Goal: Obtain resource: Obtain resource

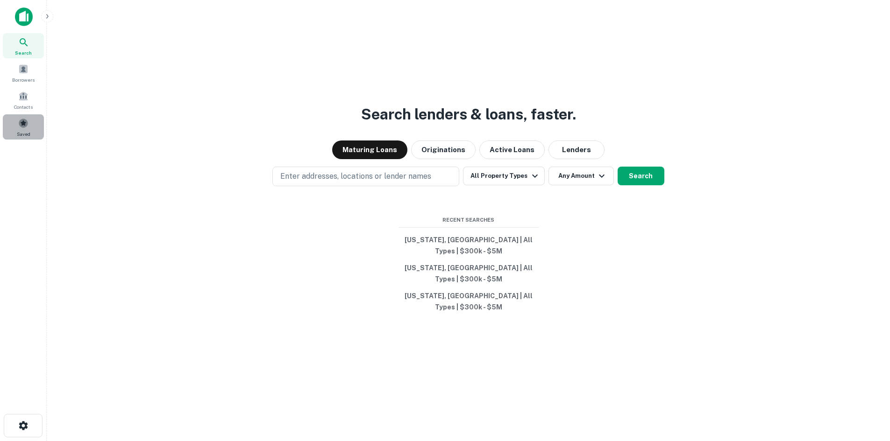
click at [22, 122] on span at bounding box center [23, 123] width 10 height 10
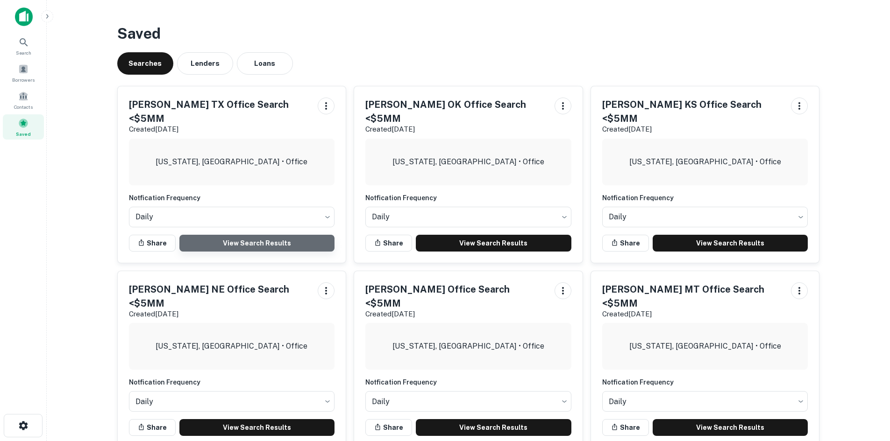
click at [248, 235] on link "View Search Results" at bounding box center [257, 243] width 156 height 17
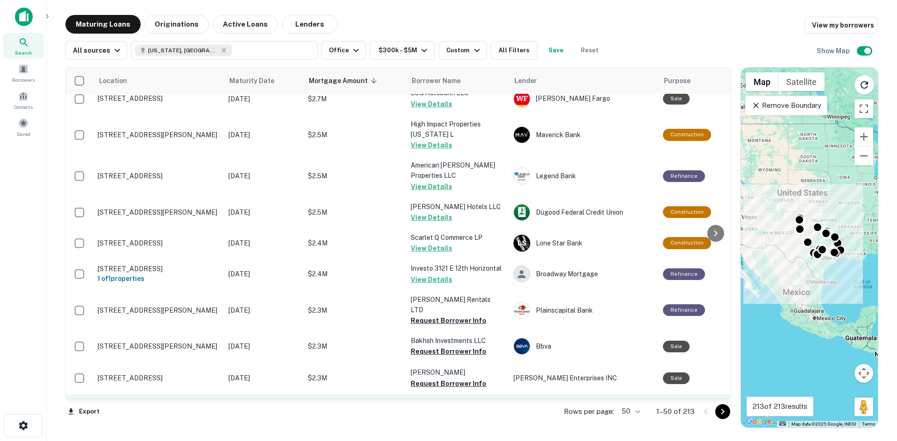
scroll to position [841, 0]
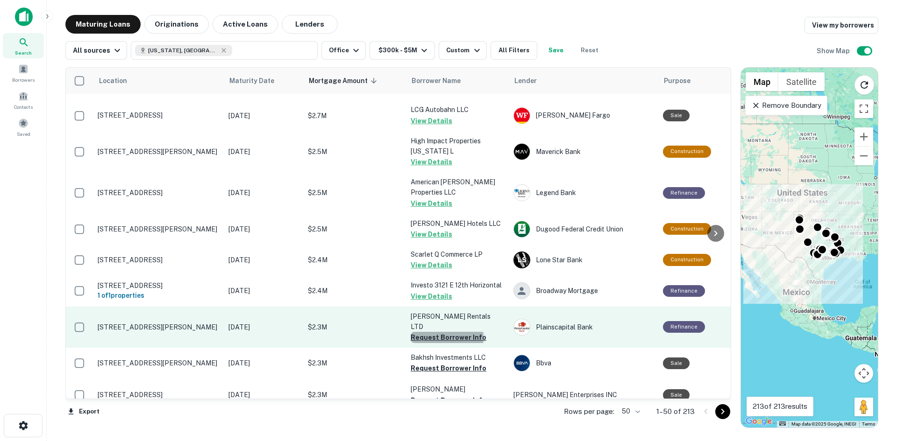
click at [446, 332] on button "Request Borrower Info" at bounding box center [448, 337] width 76 height 11
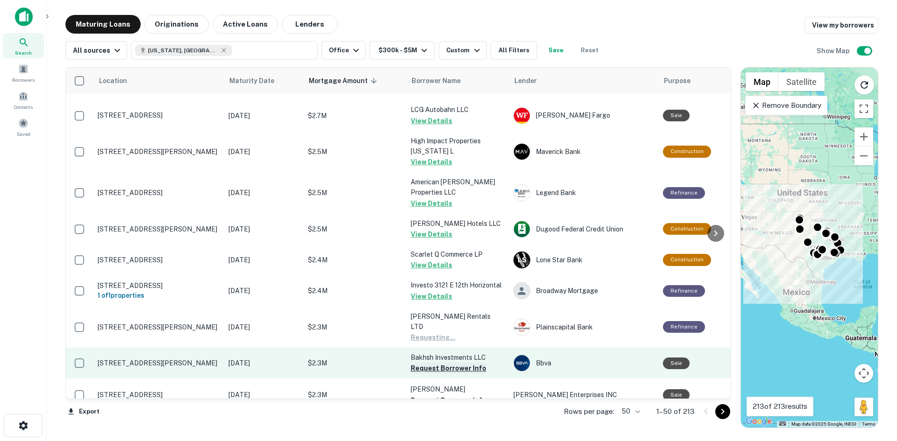
click at [444, 363] on button "Request Borrower Info" at bounding box center [448, 368] width 76 height 11
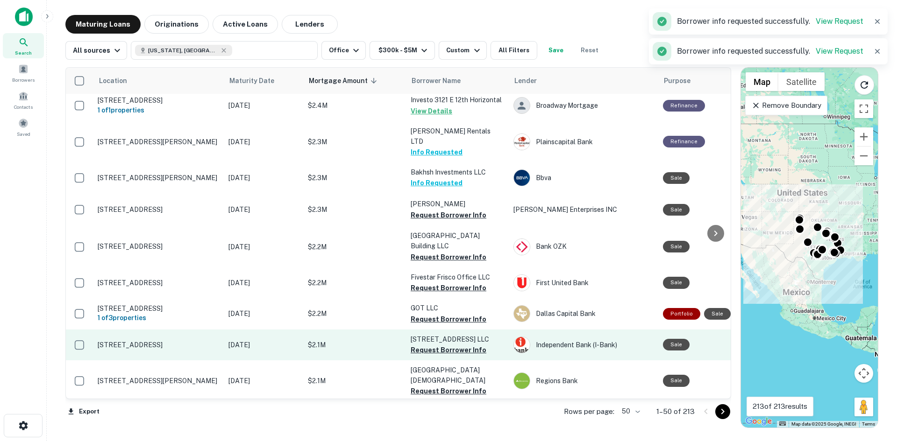
scroll to position [1027, 0]
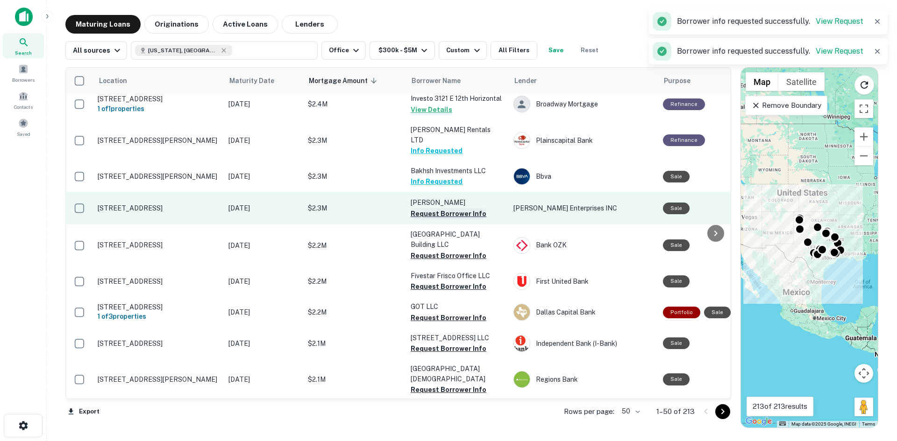
click at [445, 208] on button "Request Borrower Info" at bounding box center [448, 213] width 76 height 11
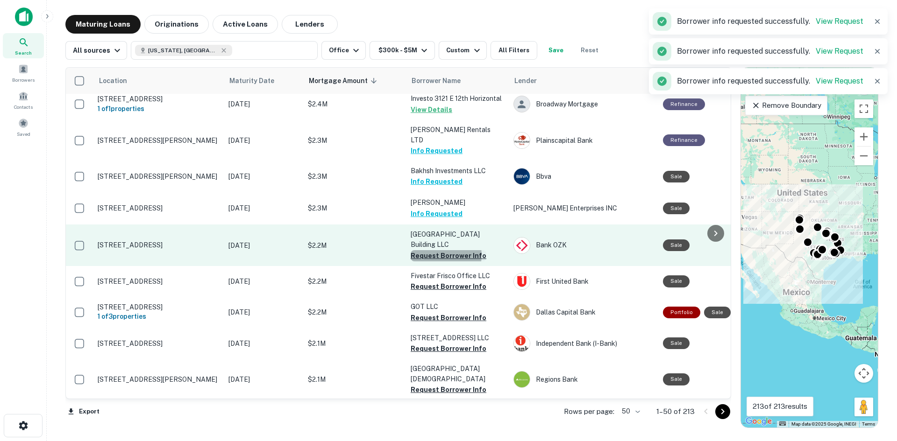
click at [441, 250] on button "Request Borrower Info" at bounding box center [448, 255] width 76 height 11
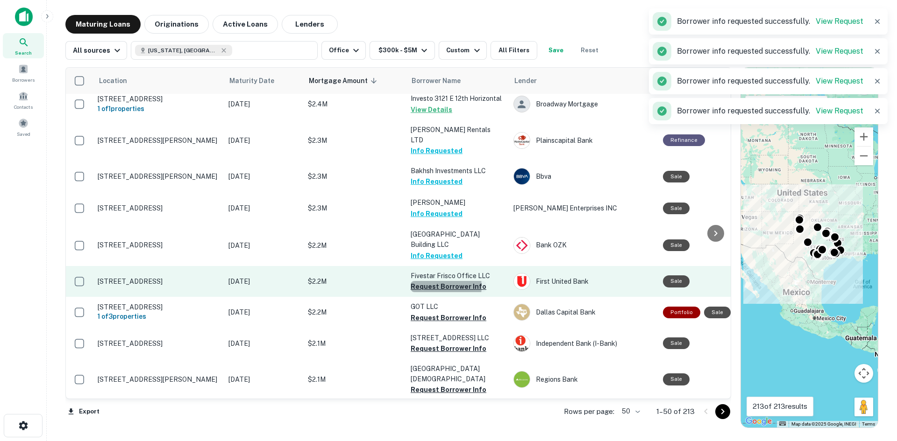
click at [439, 281] on button "Request Borrower Info" at bounding box center [448, 286] width 76 height 11
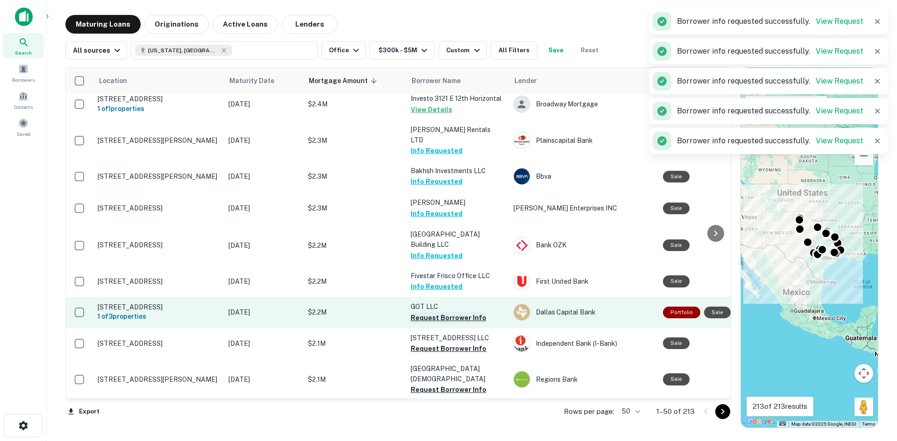
click at [435, 312] on button "Request Borrower Info" at bounding box center [448, 317] width 76 height 11
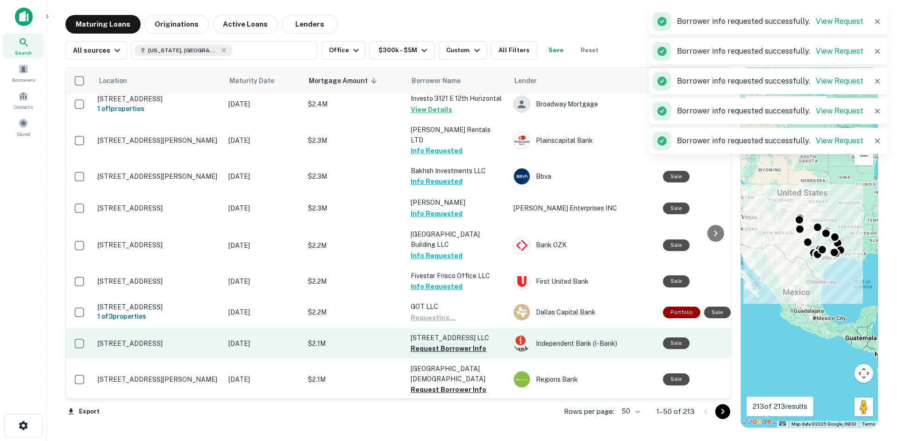
click at [438, 343] on button "Request Borrower Info" at bounding box center [448, 348] width 76 height 11
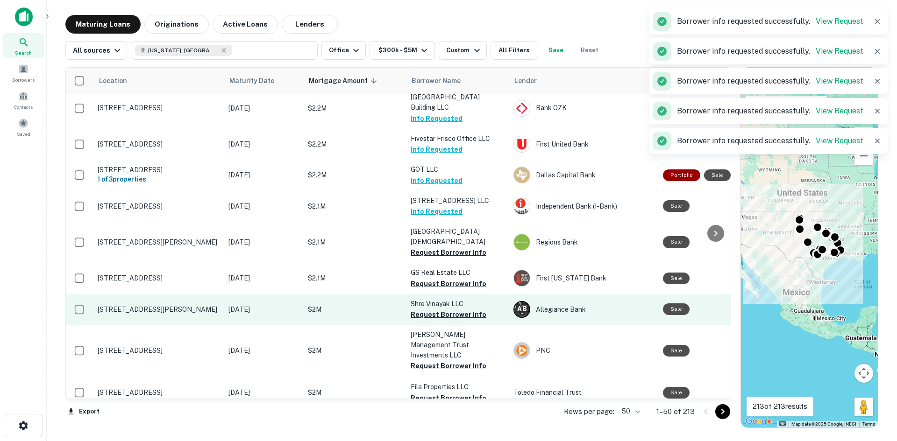
scroll to position [1167, 0]
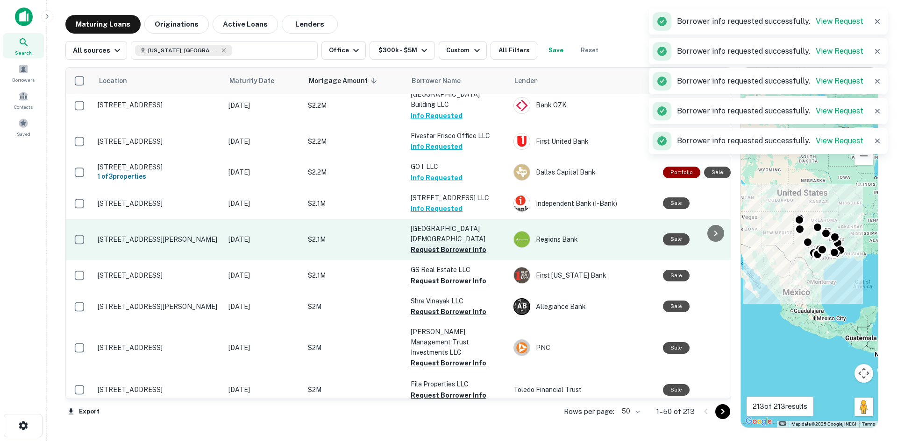
click at [432, 244] on button "Request Borrower Info" at bounding box center [448, 249] width 76 height 11
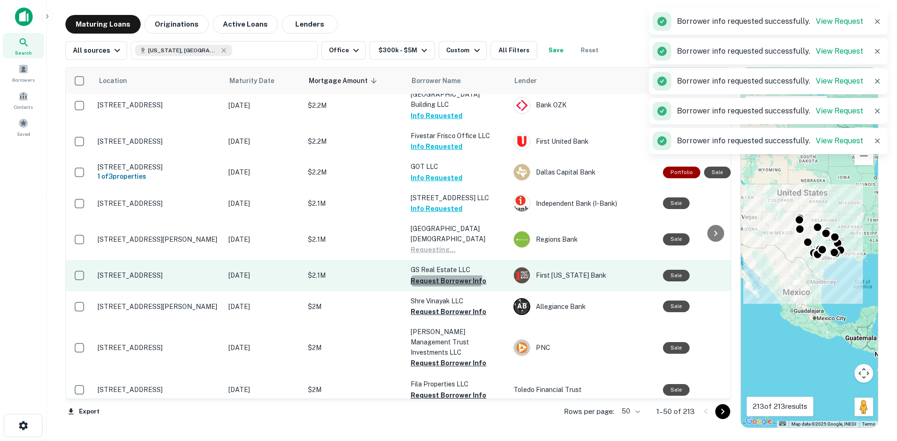
click at [432, 276] on button "Request Borrower Info" at bounding box center [448, 281] width 76 height 11
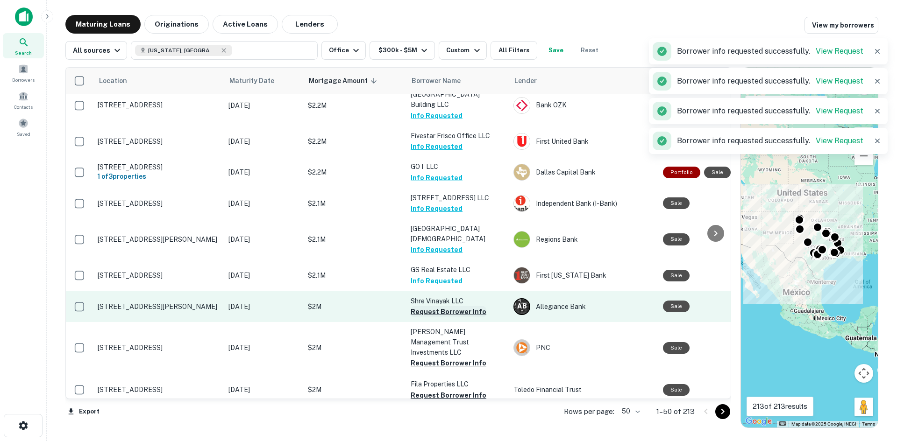
click at [433, 306] on button "Request Borrower Info" at bounding box center [448, 311] width 76 height 11
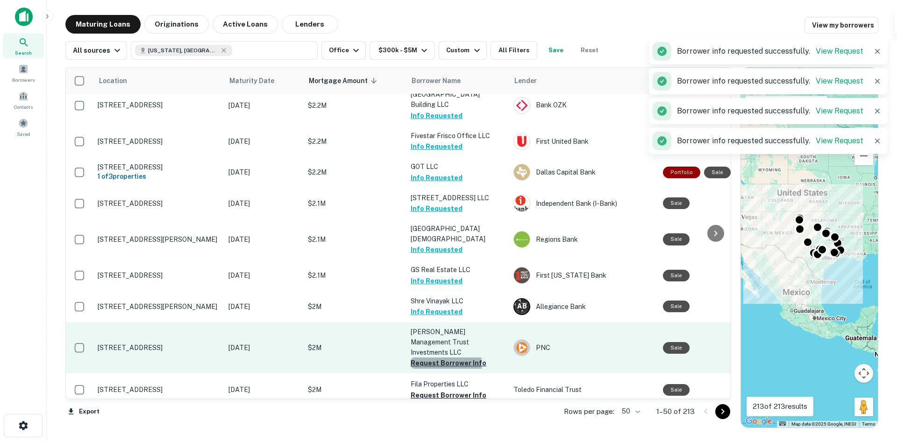
click at [431, 358] on button "Request Borrower Info" at bounding box center [448, 363] width 76 height 11
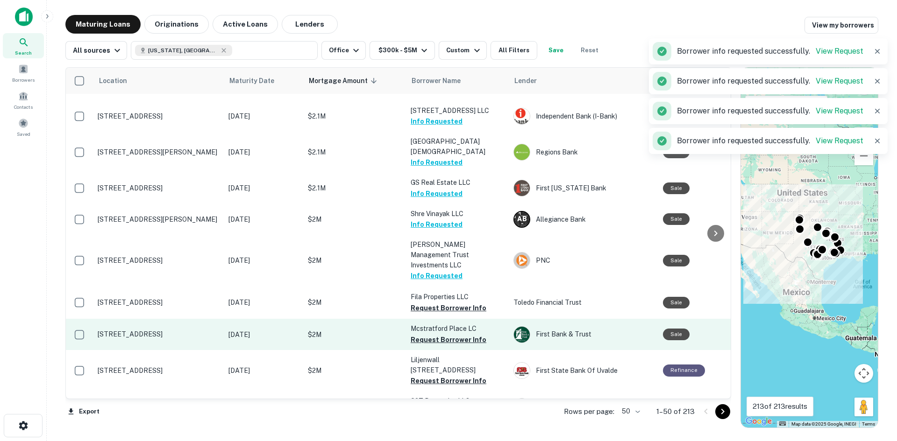
scroll to position [1261, 0]
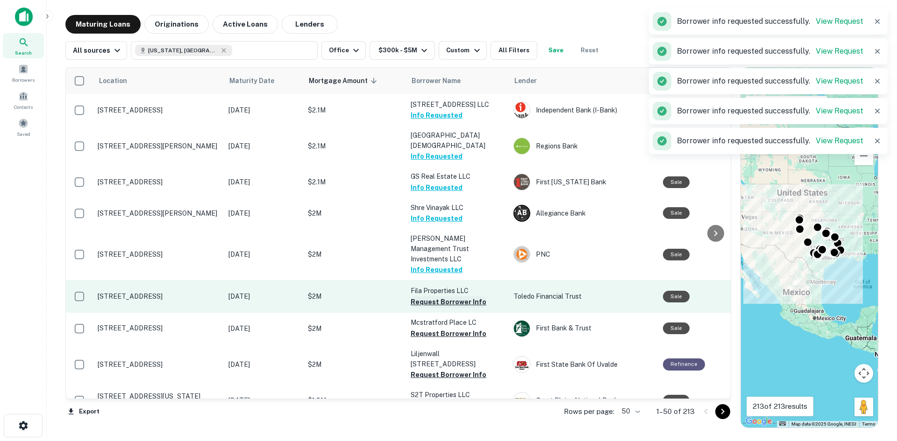
click at [434, 297] on button "Request Borrower Info" at bounding box center [448, 302] width 76 height 11
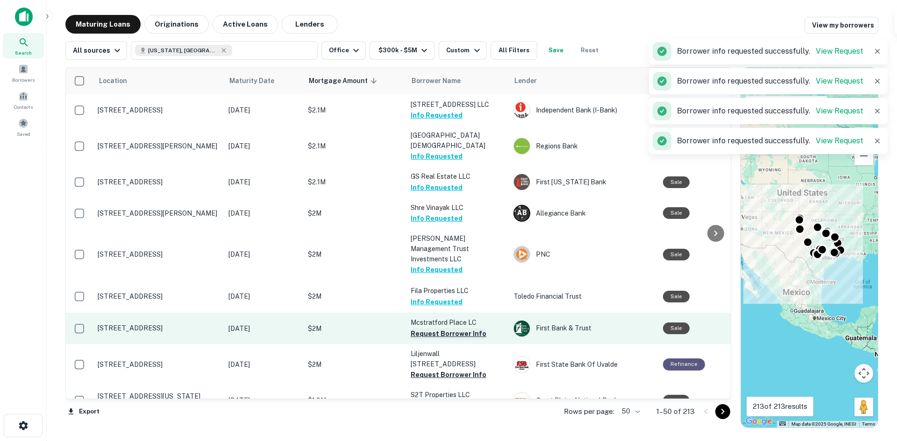
click at [434, 328] on button "Request Borrower Info" at bounding box center [448, 333] width 76 height 11
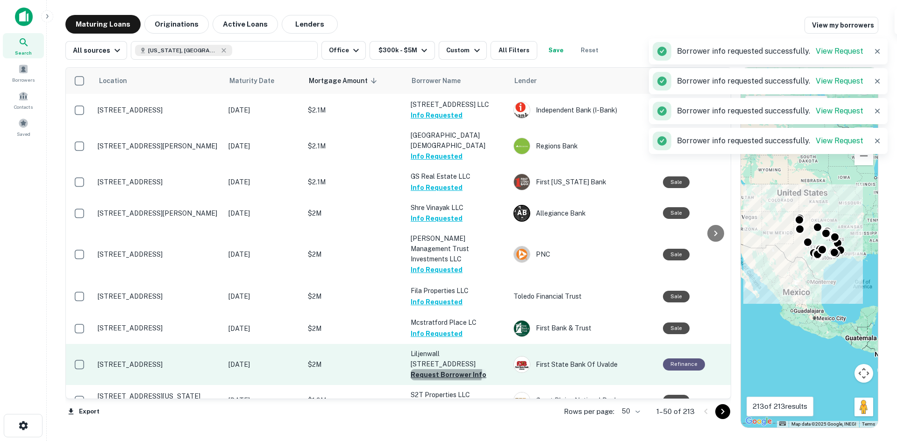
click at [433, 369] on button "Request Borrower Info" at bounding box center [448, 374] width 76 height 11
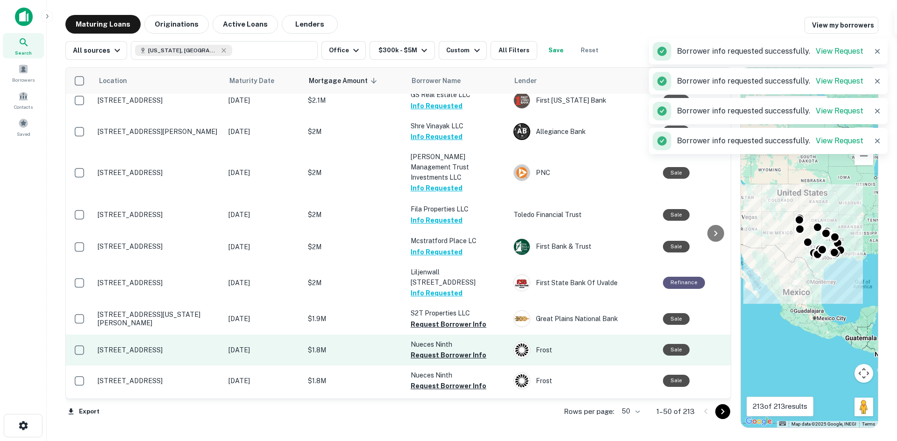
scroll to position [1359, 0]
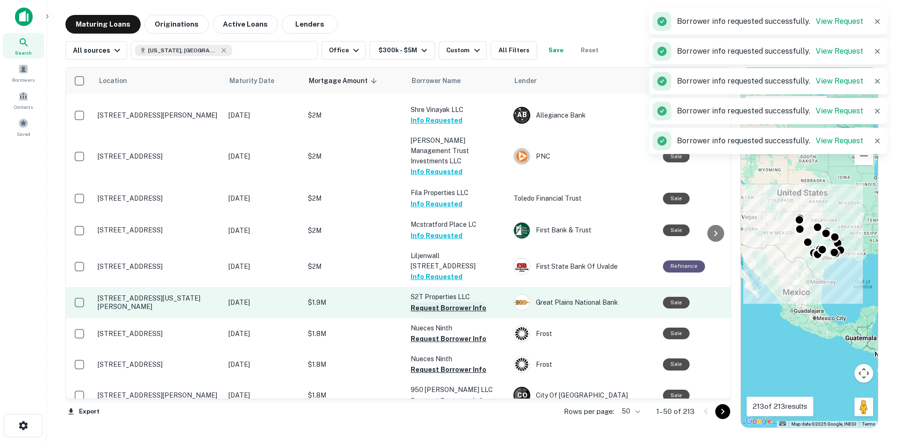
click at [431, 303] on button "Request Borrower Info" at bounding box center [448, 308] width 76 height 11
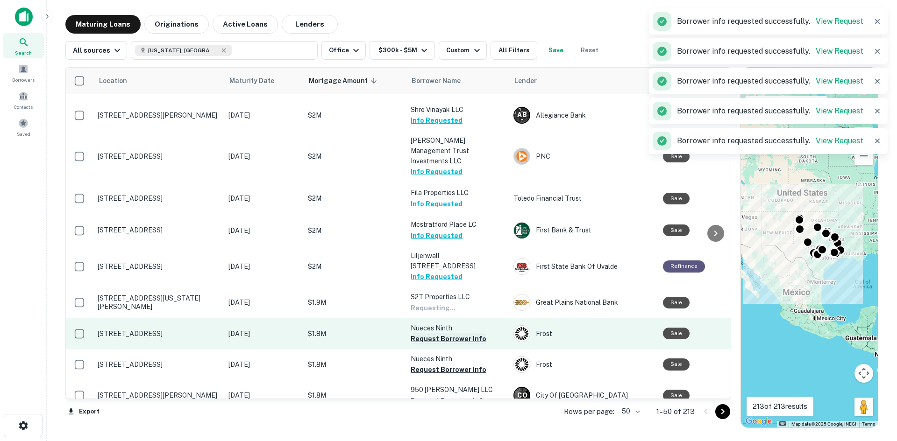
click at [428, 333] on button "Request Borrower Info" at bounding box center [448, 338] width 76 height 11
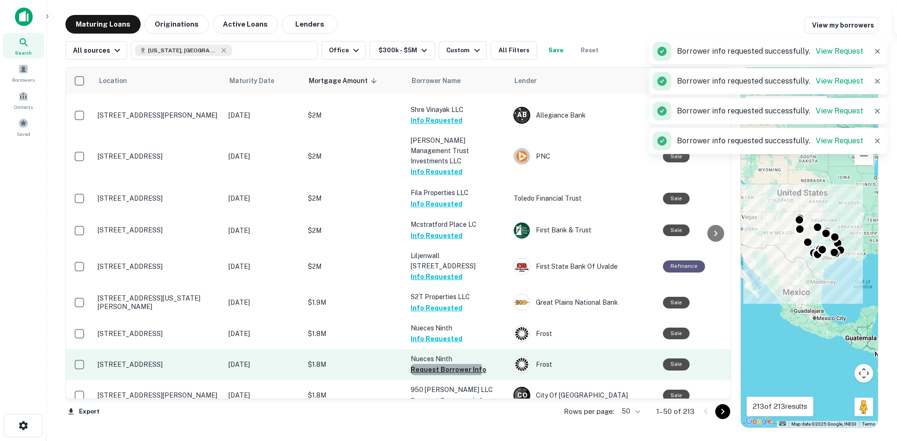
click at [431, 364] on button "Request Borrower Info" at bounding box center [448, 369] width 76 height 11
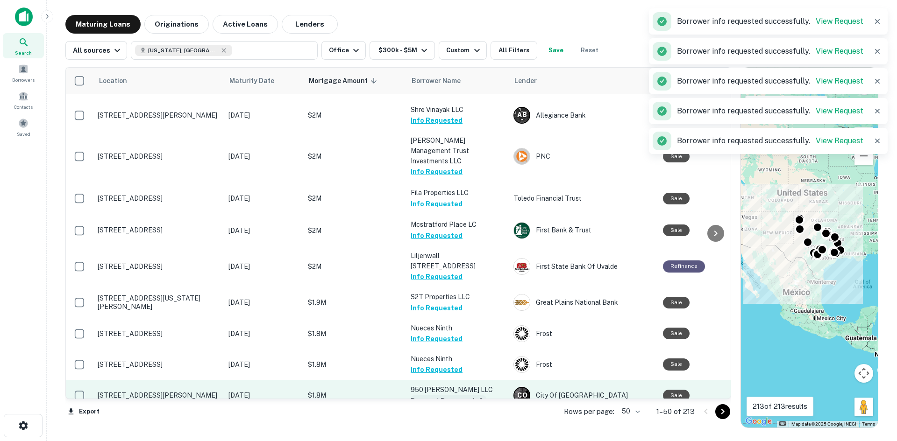
click at [437, 396] on button "Request Borrower Info" at bounding box center [448, 401] width 76 height 11
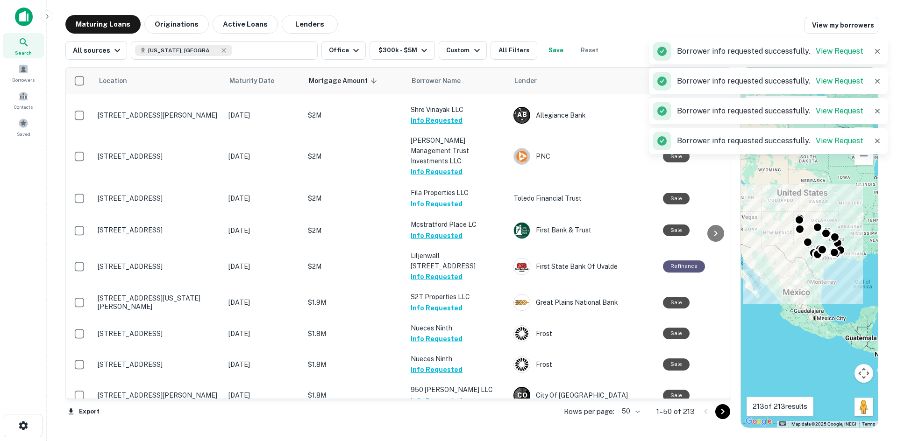
click at [437, 437] on button "Request Borrower Info" at bounding box center [448, 442] width 76 height 11
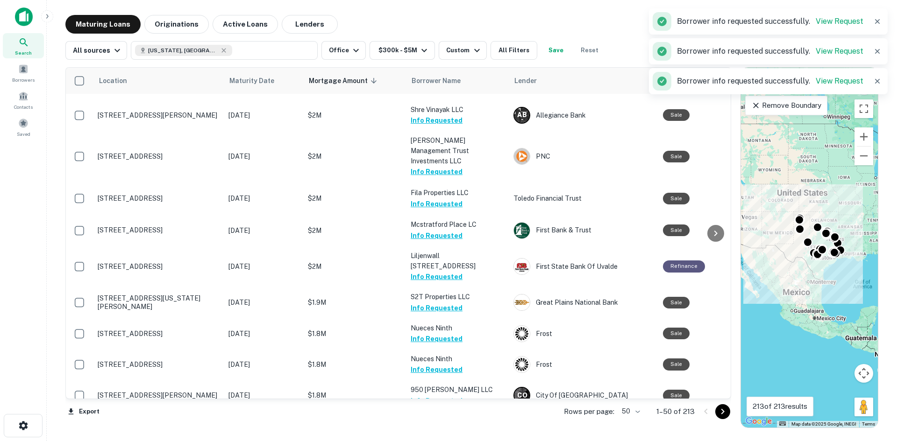
click at [719, 413] on icon "Go to next page" at bounding box center [722, 411] width 11 height 11
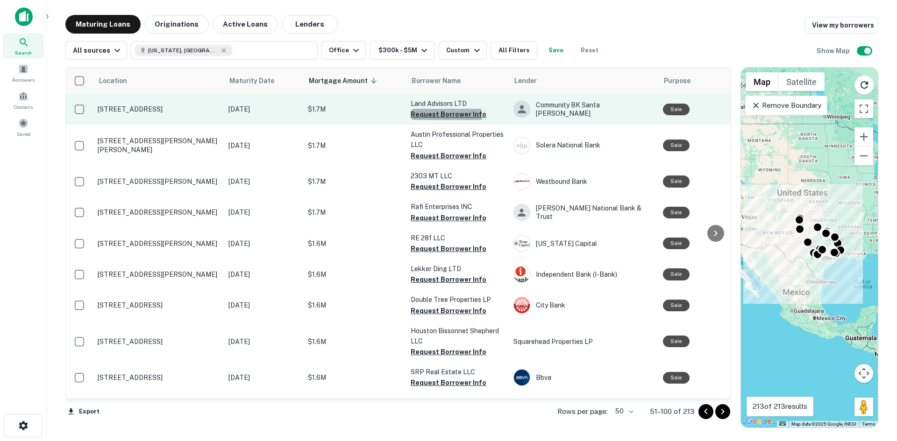
click at [432, 116] on button "Request Borrower Info" at bounding box center [448, 114] width 76 height 11
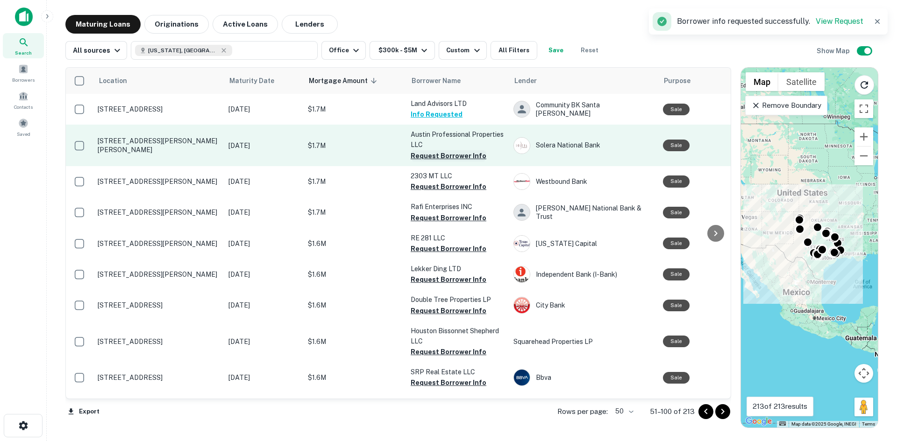
click at [441, 159] on button "Request Borrower Info" at bounding box center [448, 155] width 76 height 11
